Goal: Transaction & Acquisition: Obtain resource

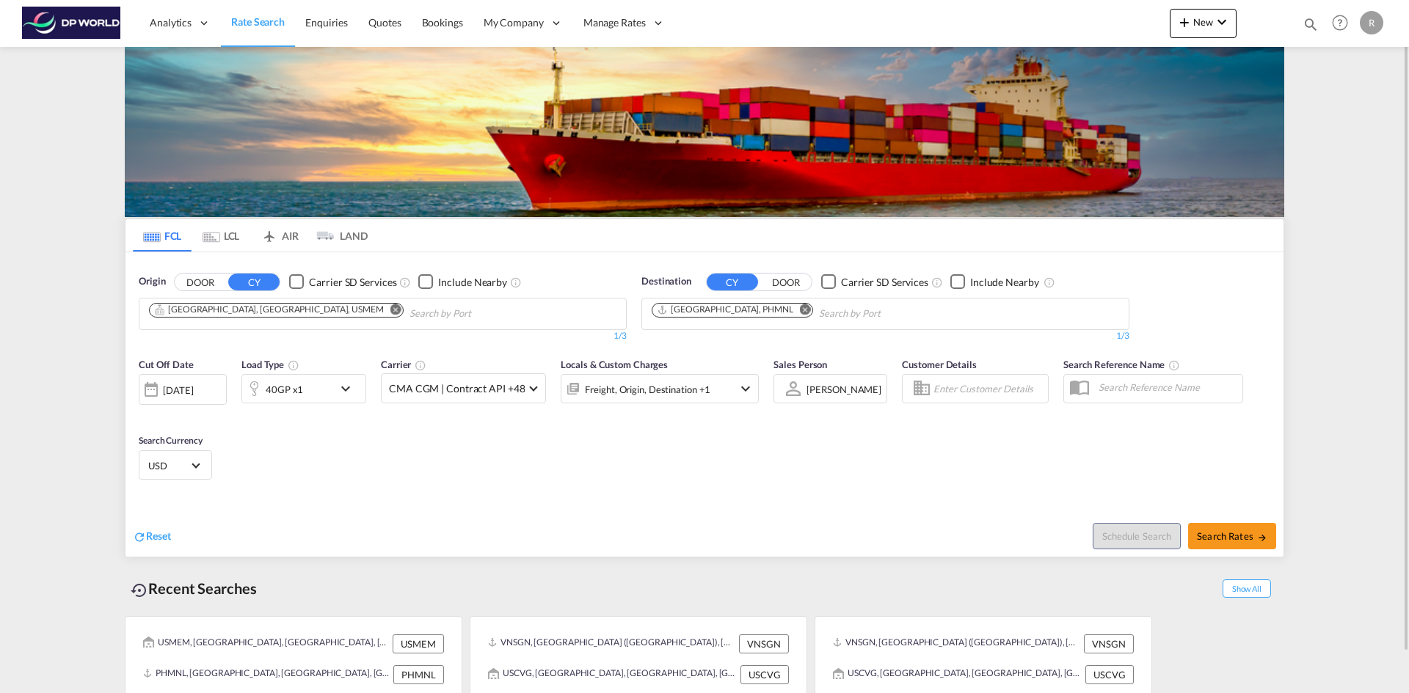
click at [390, 313] on md-icon "Remove" at bounding box center [395, 309] width 11 height 11
click at [269, 312] on input "Chips input." at bounding box center [218, 313] width 139 height 23
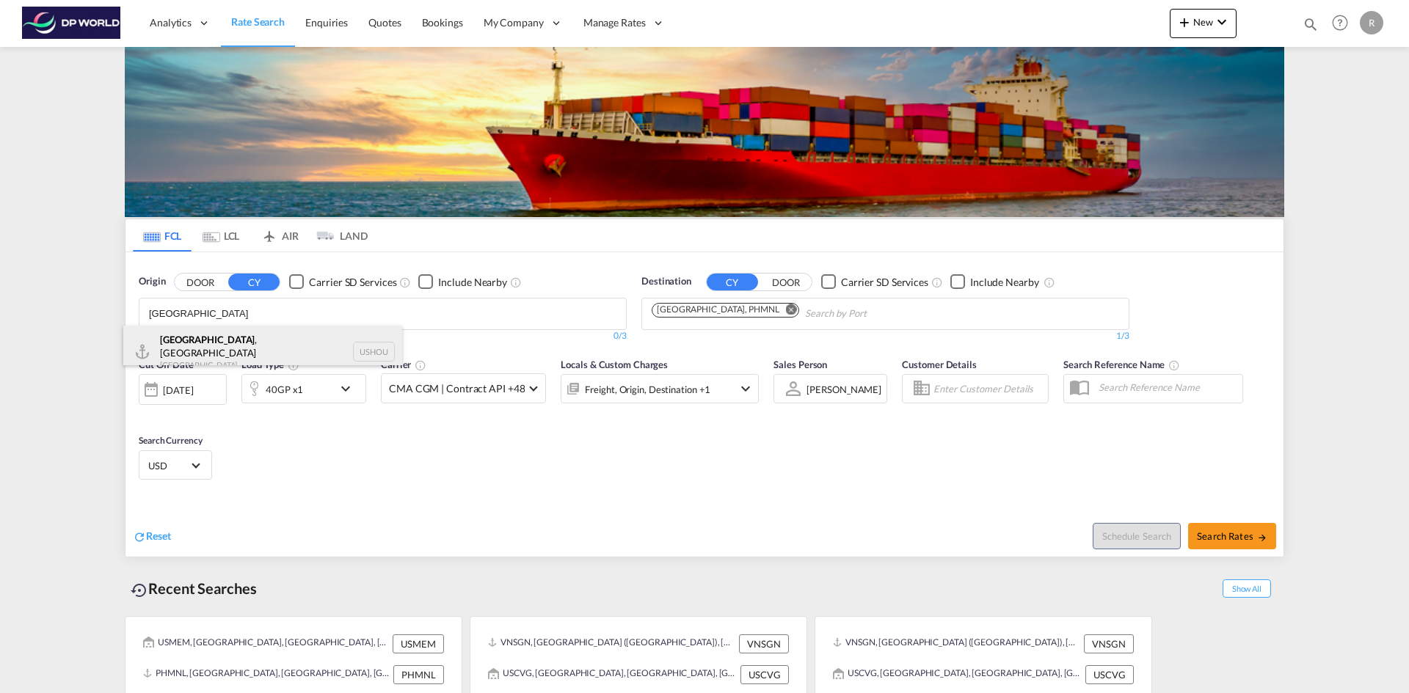
type input "houston"
click at [247, 346] on div "Houston , TX United States USHOU" at bounding box center [262, 352] width 279 height 53
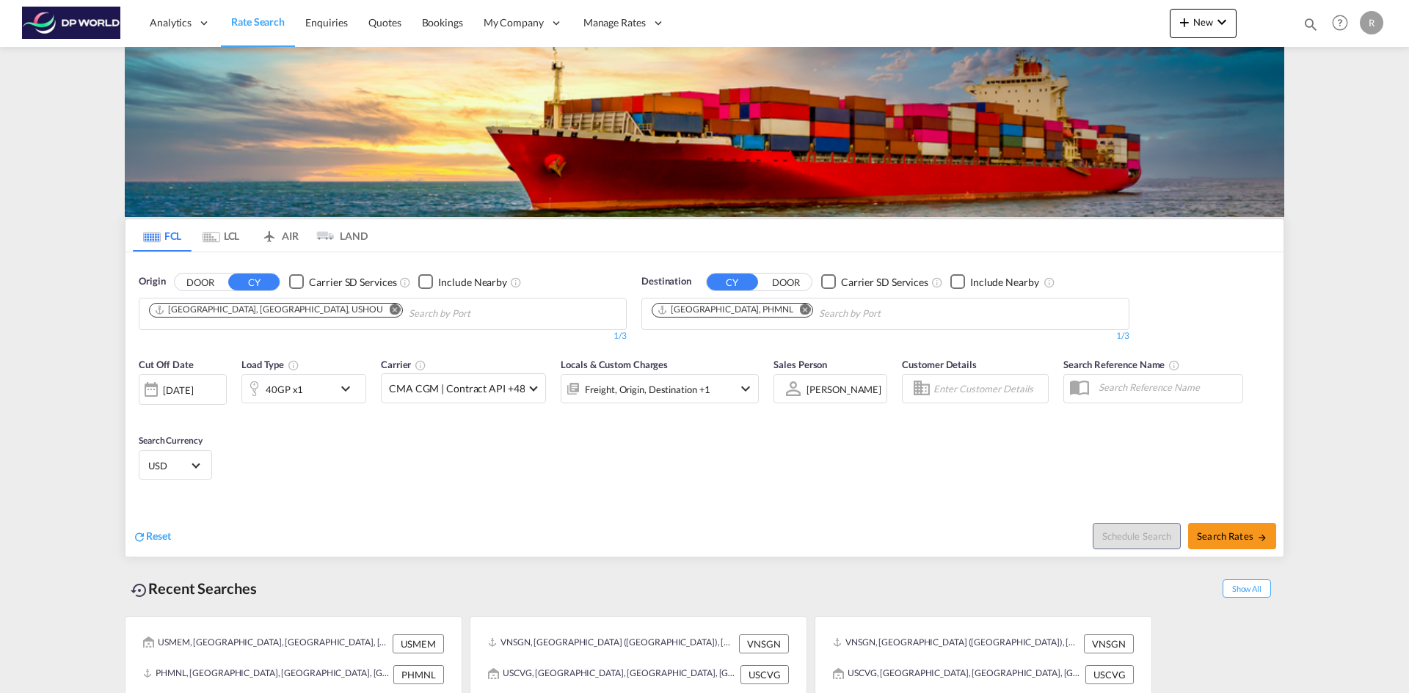
click at [800, 311] on md-icon "Remove" at bounding box center [805, 309] width 11 height 11
click at [745, 311] on input "Chips input." at bounding box center [721, 313] width 139 height 23
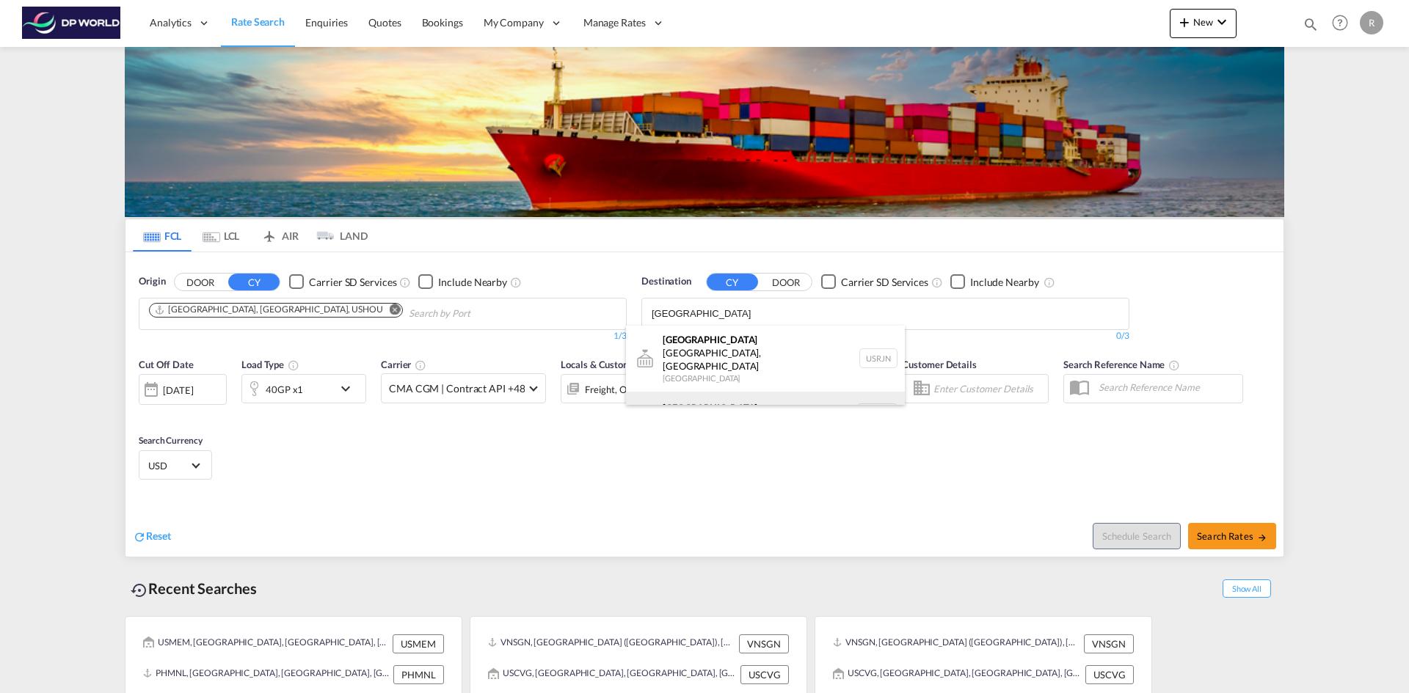
type input "rotterdam"
click at [717, 392] on div "Rotterdam Netherlands NLRTM" at bounding box center [765, 414] width 279 height 44
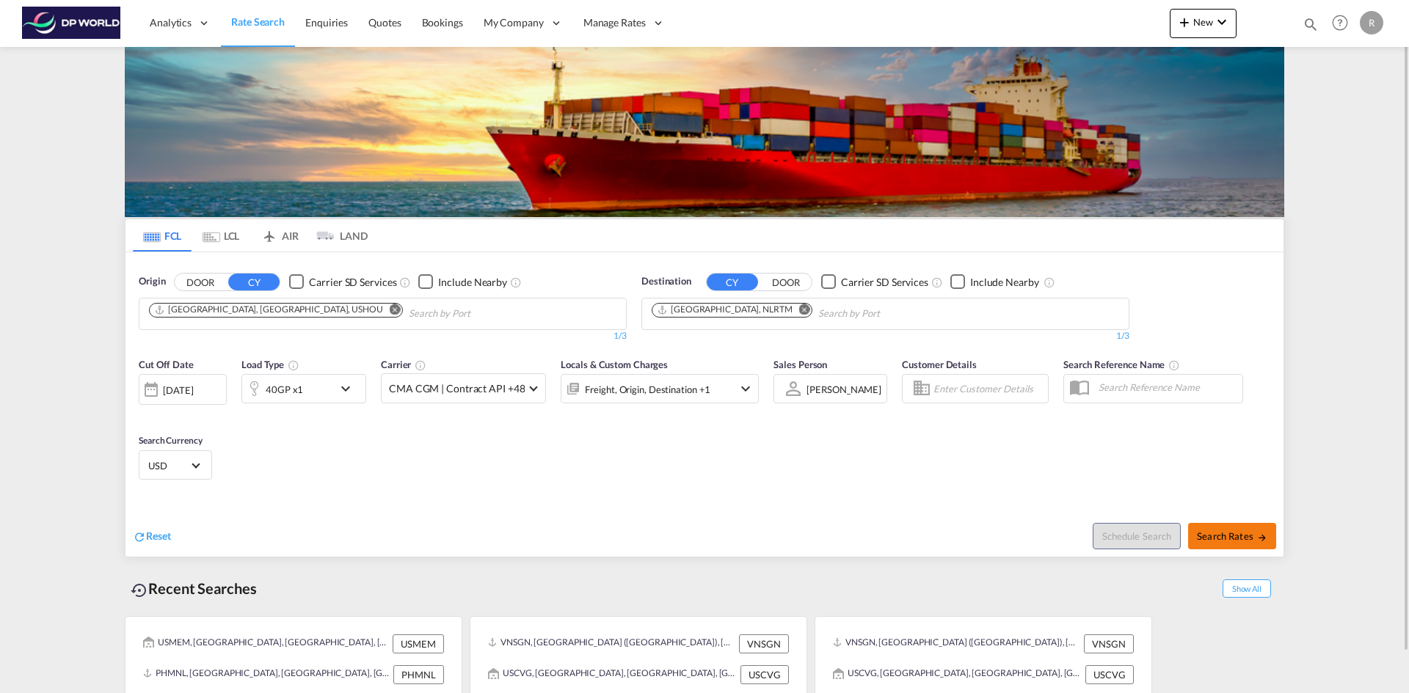
click at [1236, 544] on button "Search Rates" at bounding box center [1232, 536] width 88 height 26
type input "USHOU to NLRTM / 9 Oct 2025"
click at [1215, 18] on md-icon "icon-chevron-down" at bounding box center [1222, 22] width 18 height 18
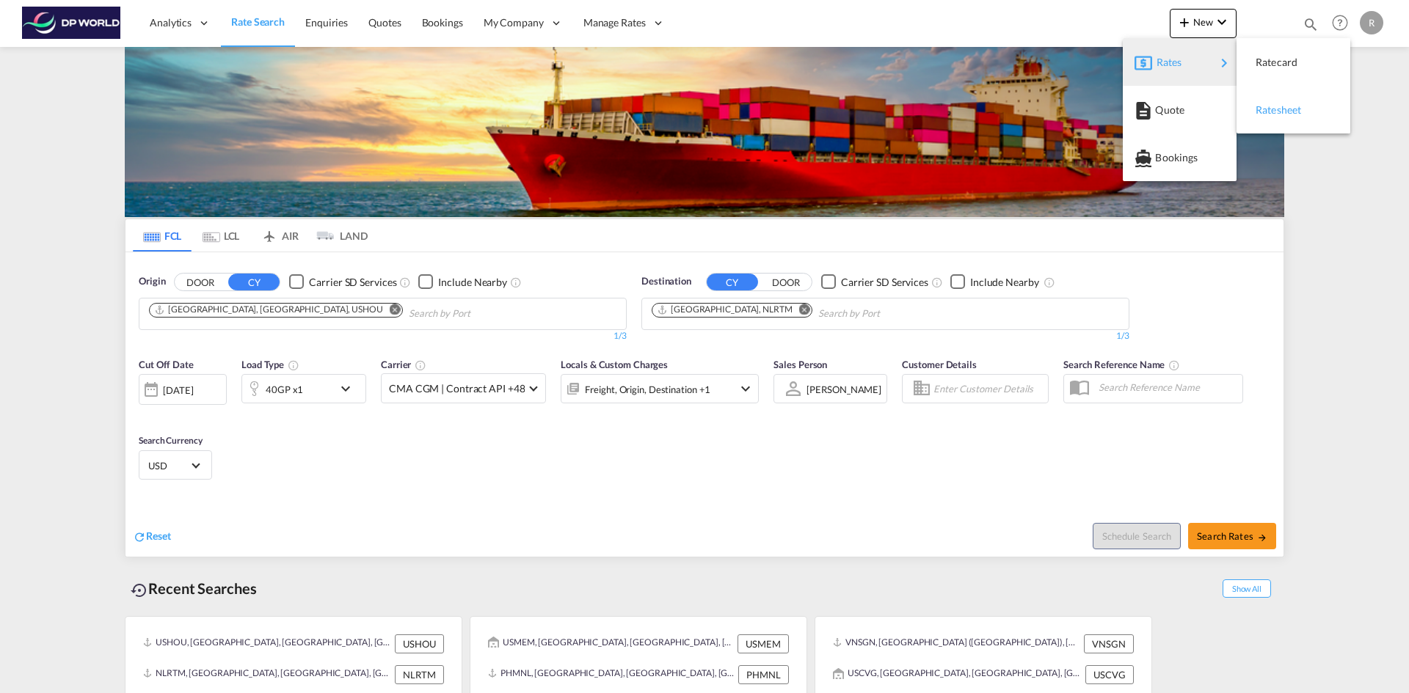
click at [1293, 117] on div "Ratesheet" at bounding box center [1282, 110] width 54 height 37
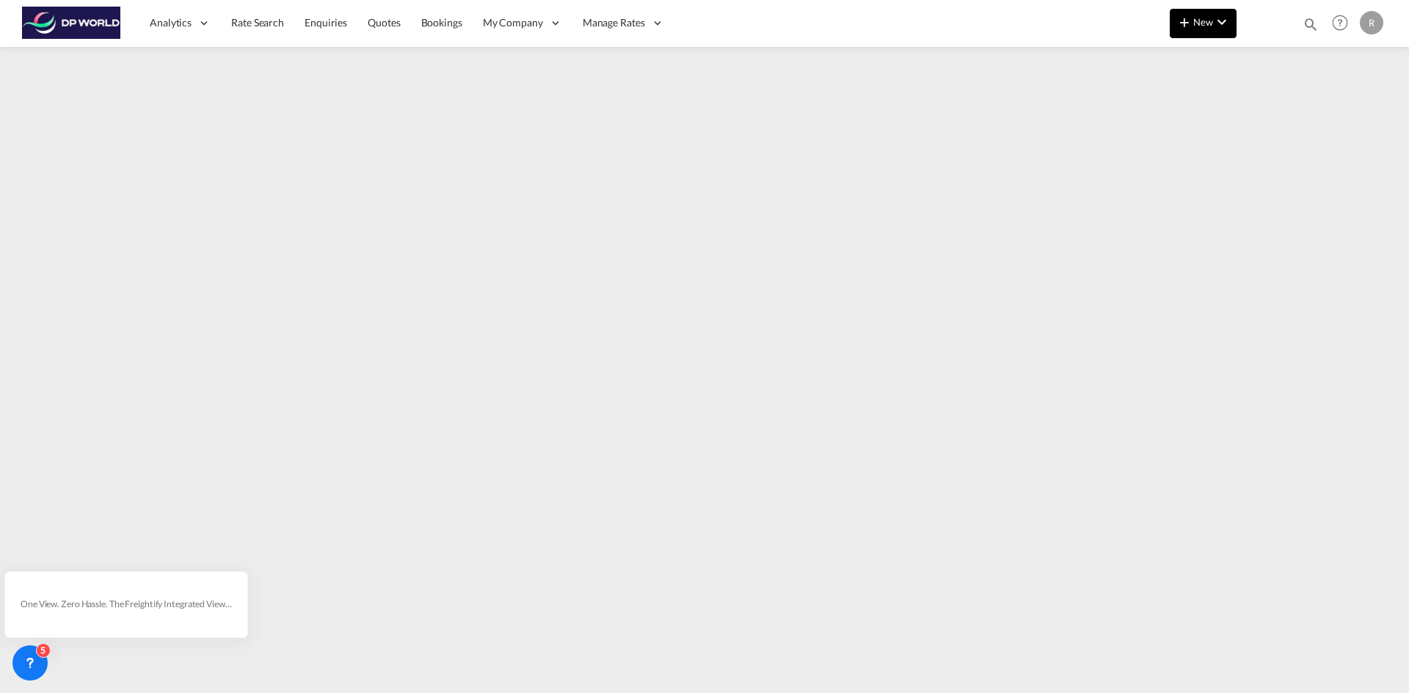
click at [1216, 21] on md-icon "icon-chevron-down" at bounding box center [1222, 22] width 18 height 18
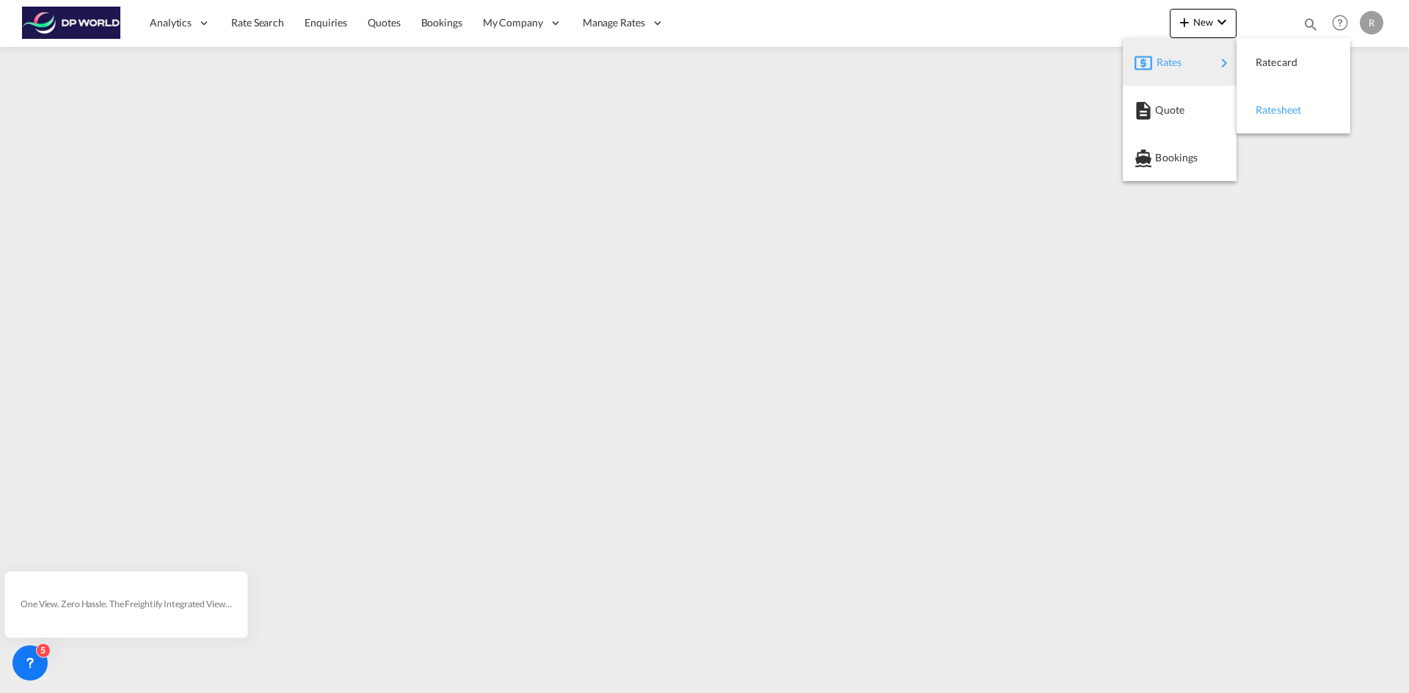
click at [1271, 113] on span "Ratesheet" at bounding box center [1263, 109] width 16 height 29
